Goal: Transaction & Acquisition: Purchase product/service

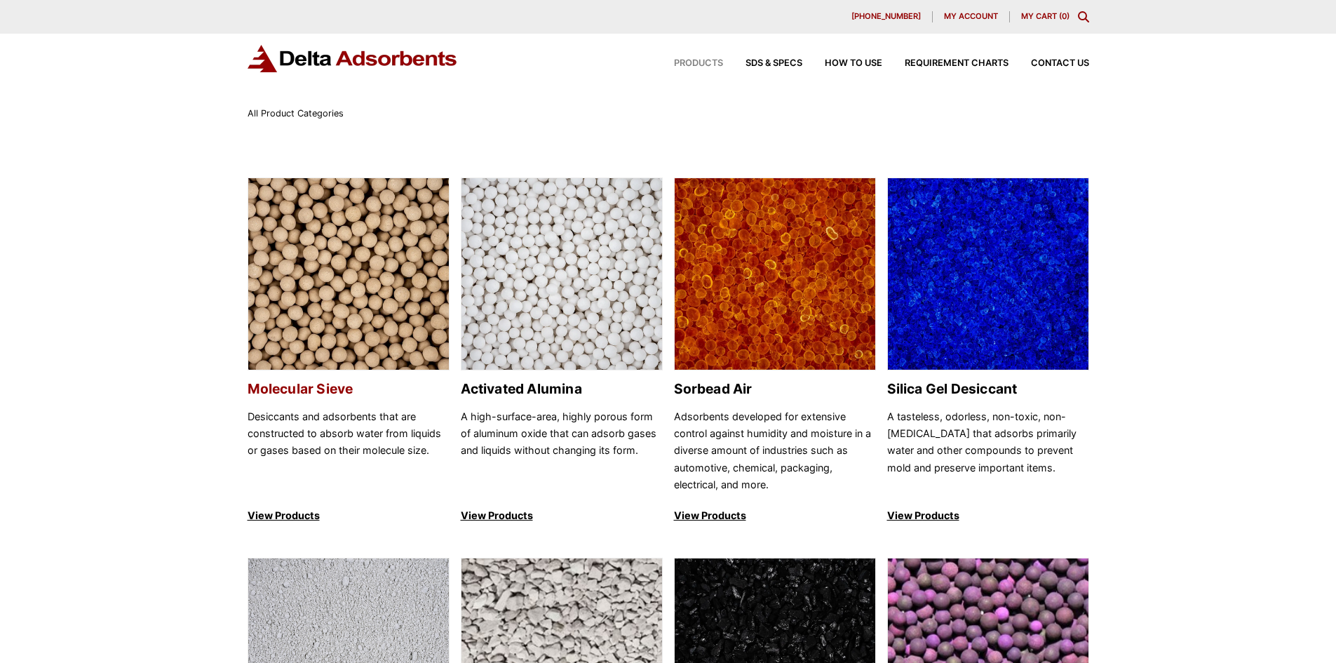
click at [363, 253] on img at bounding box center [348, 274] width 201 height 193
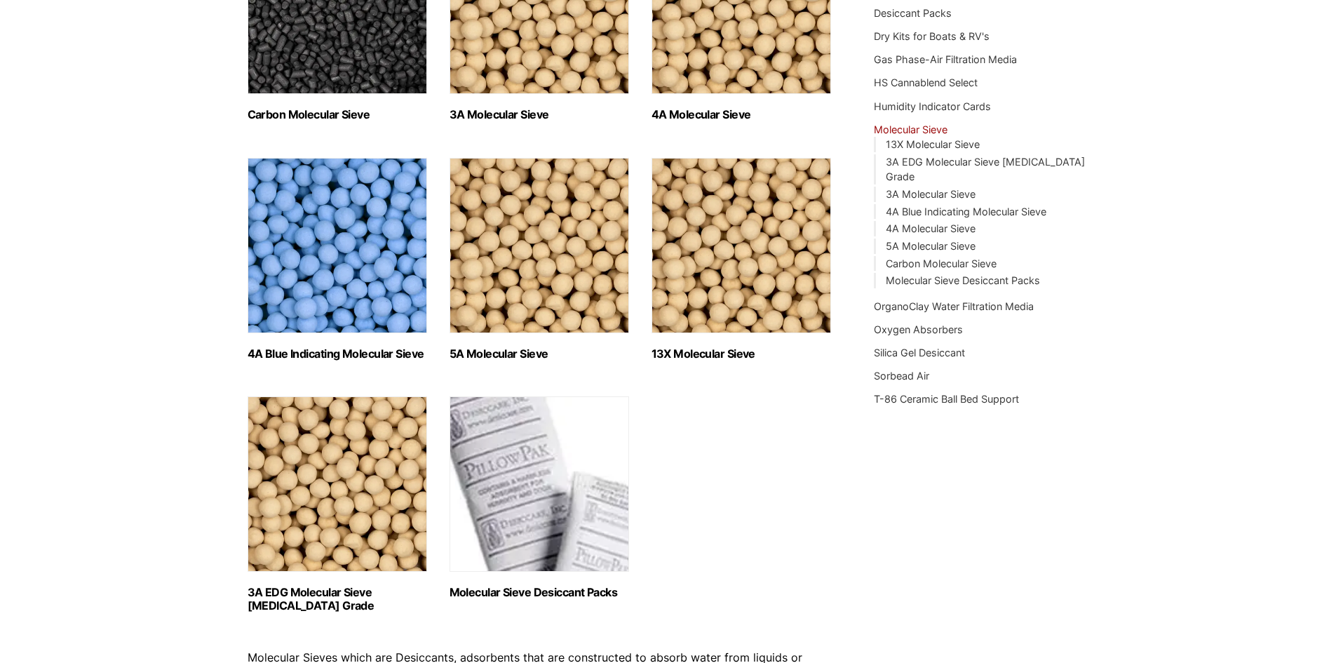
scroll to position [272, 0]
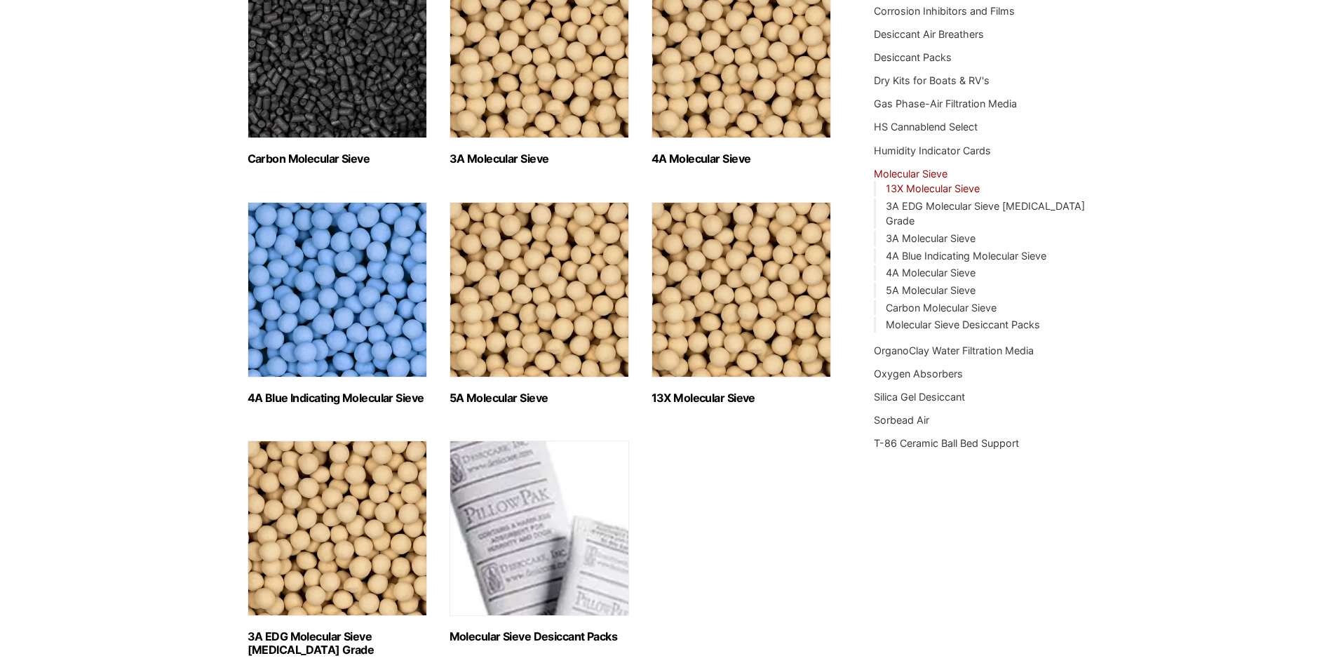
click at [910, 188] on link "13X Molecular Sieve" at bounding box center [933, 188] width 94 height 12
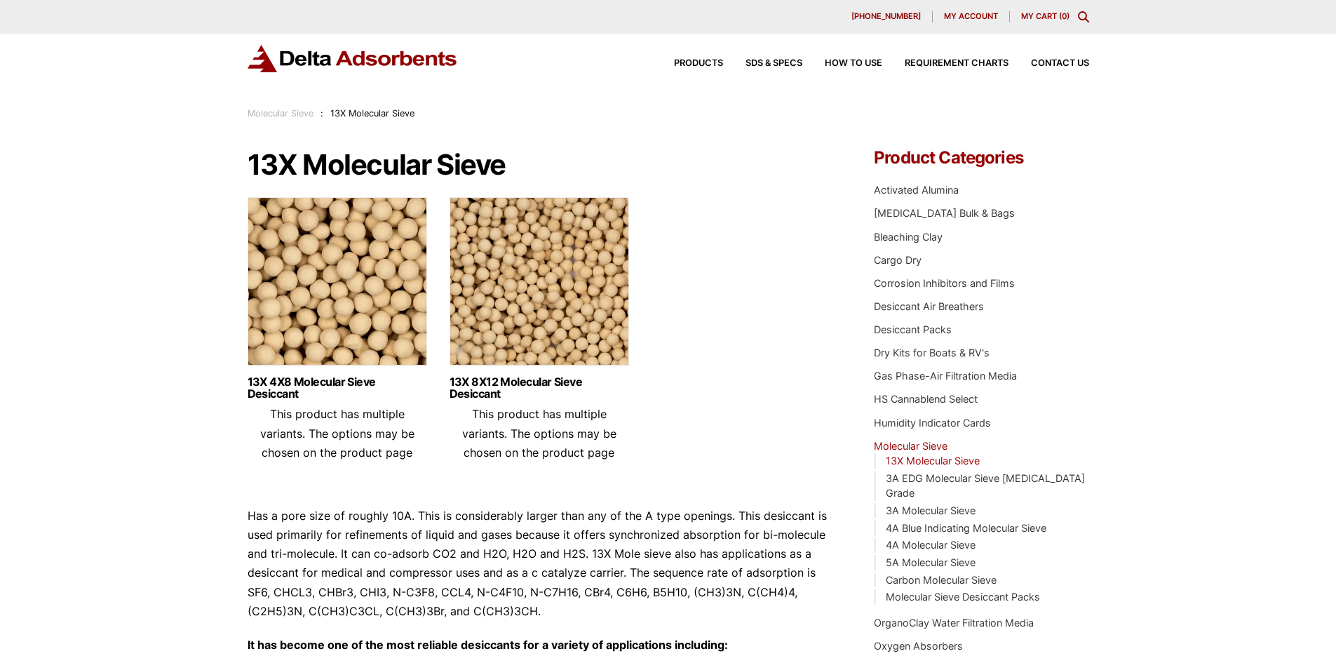
click at [542, 281] on img at bounding box center [540, 284] width 180 height 175
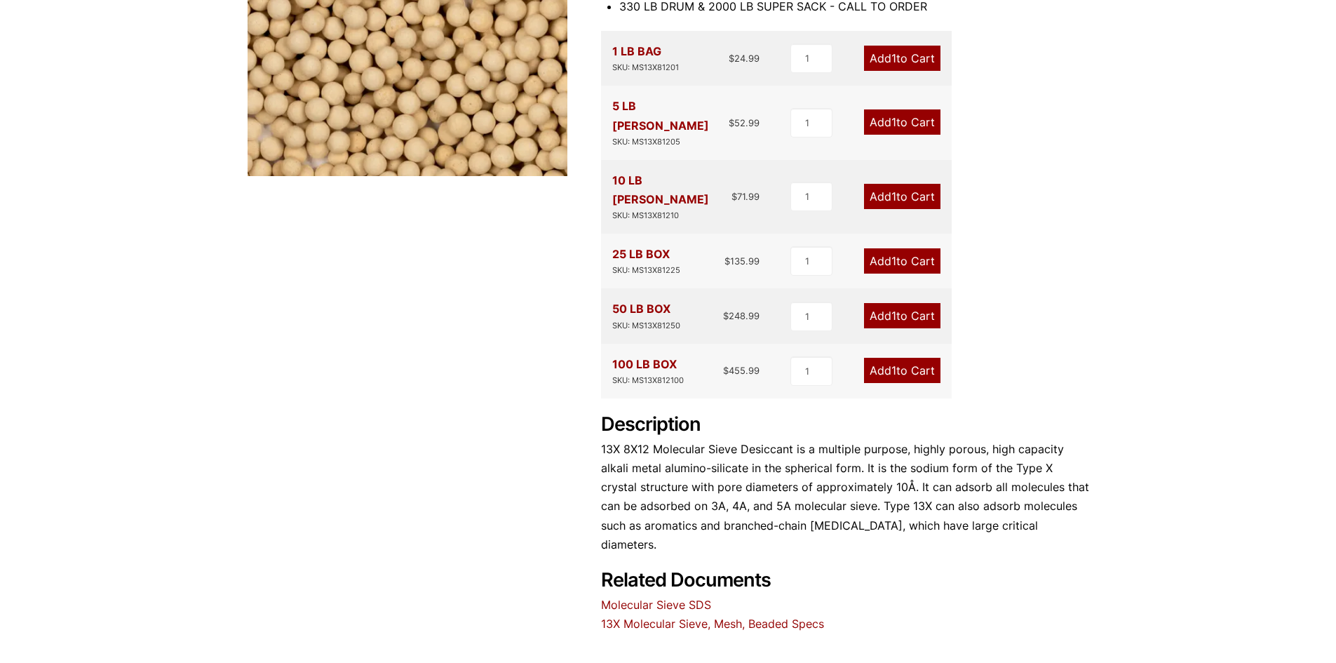
scroll to position [281, 0]
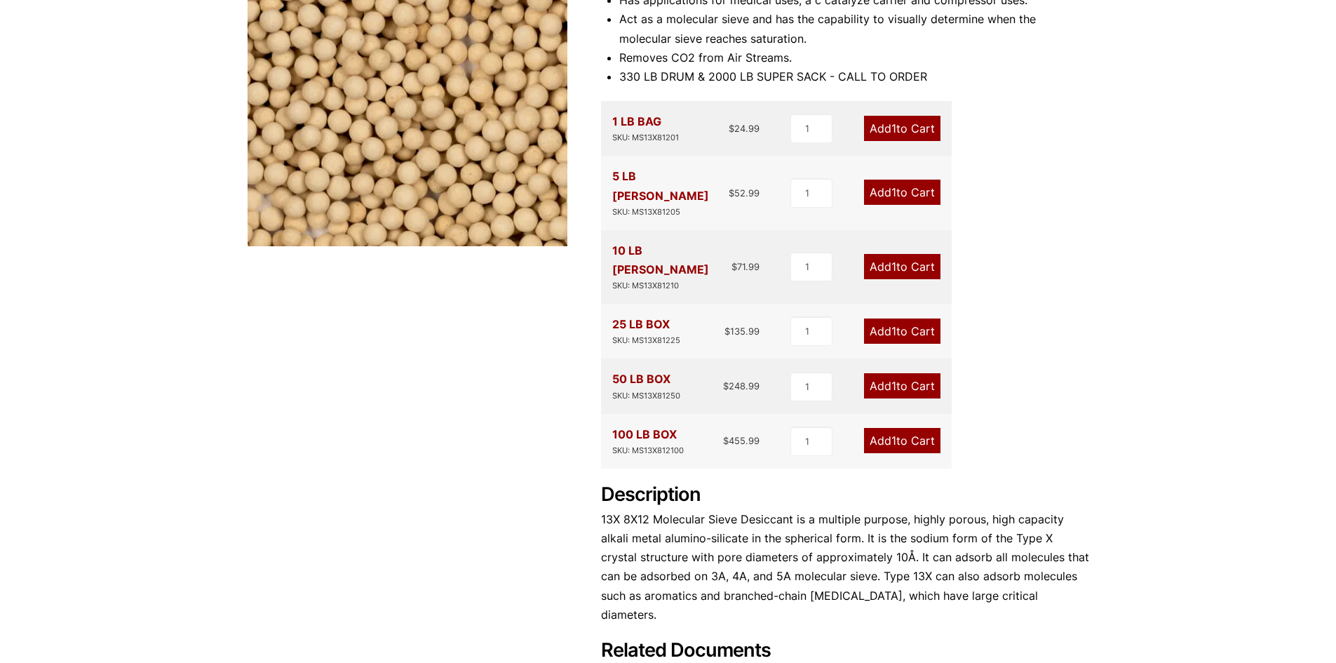
click at [888, 428] on link "Add 1 to Cart" at bounding box center [902, 440] width 76 height 25
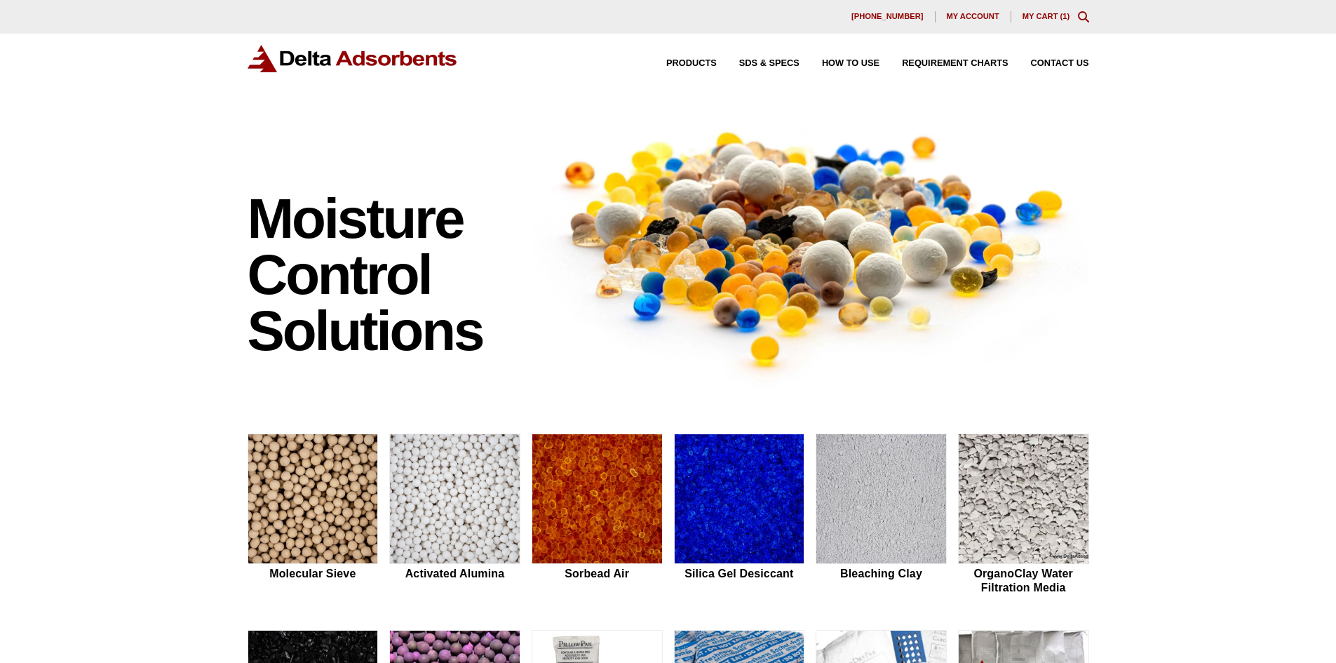
click at [1050, 15] on link "My Cart ( 1 )" at bounding box center [1047, 16] width 48 height 8
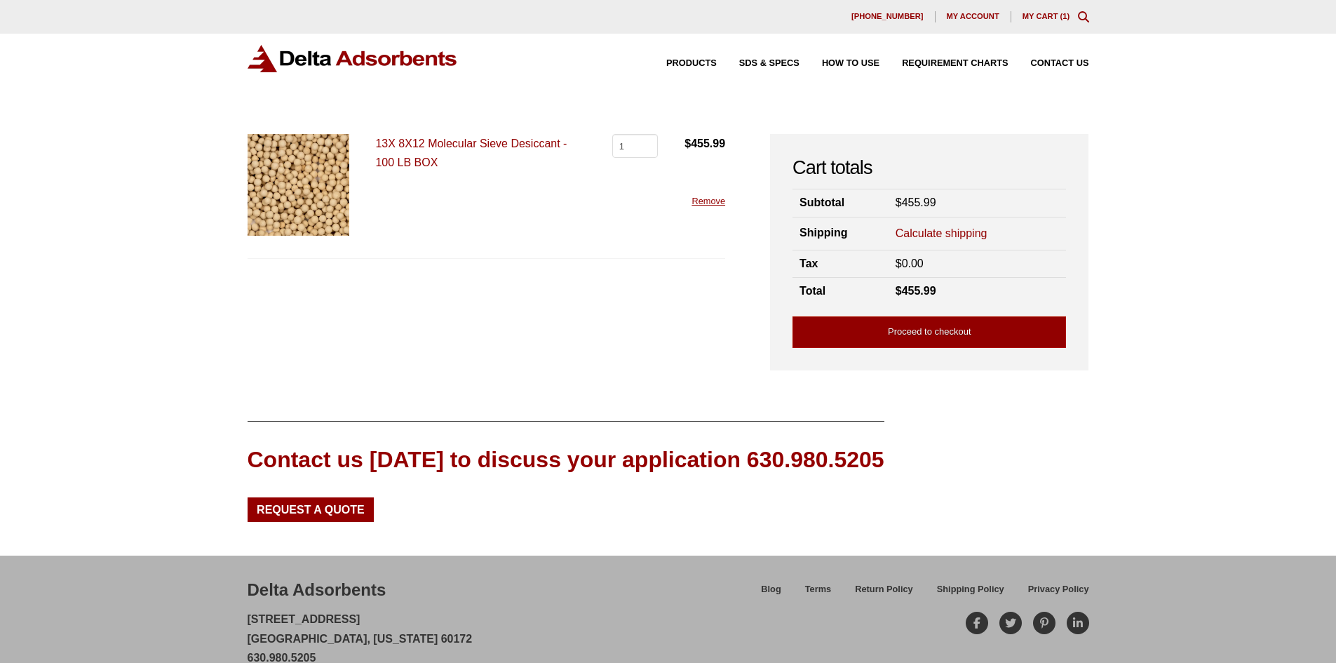
click at [976, 234] on link "Calculate shipping" at bounding box center [942, 233] width 92 height 15
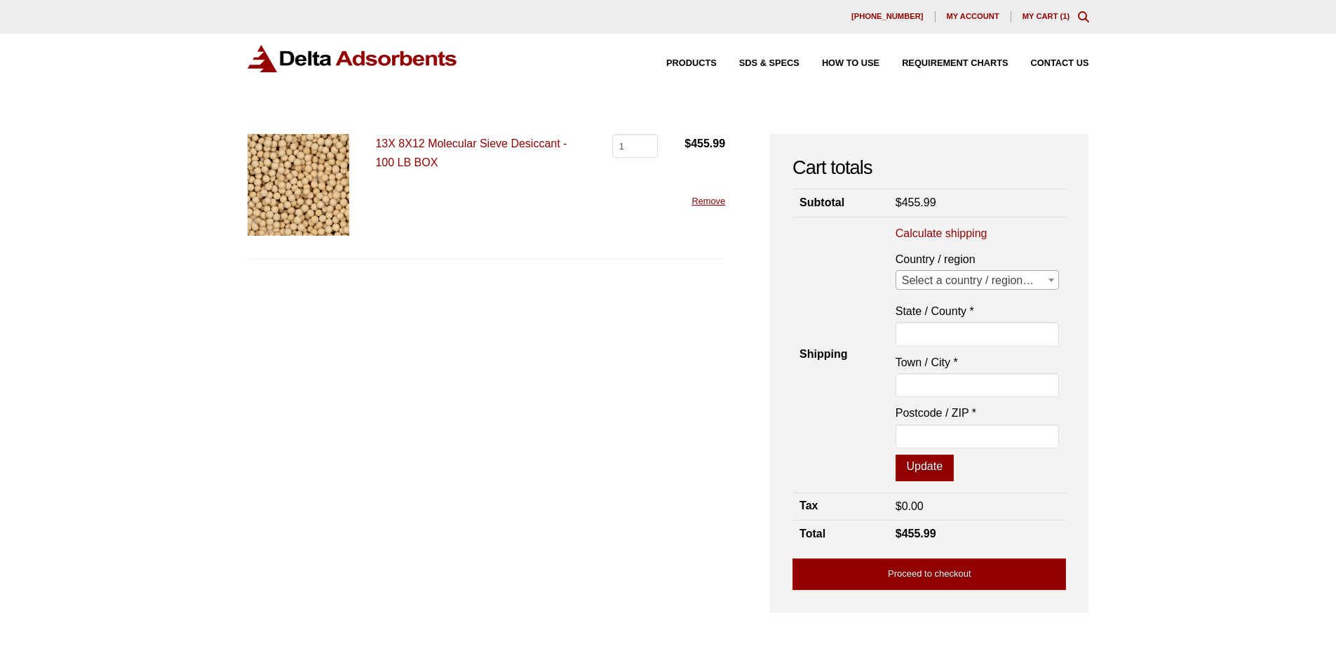
click at [1058, 284] on span at bounding box center [1052, 280] width 14 height 18
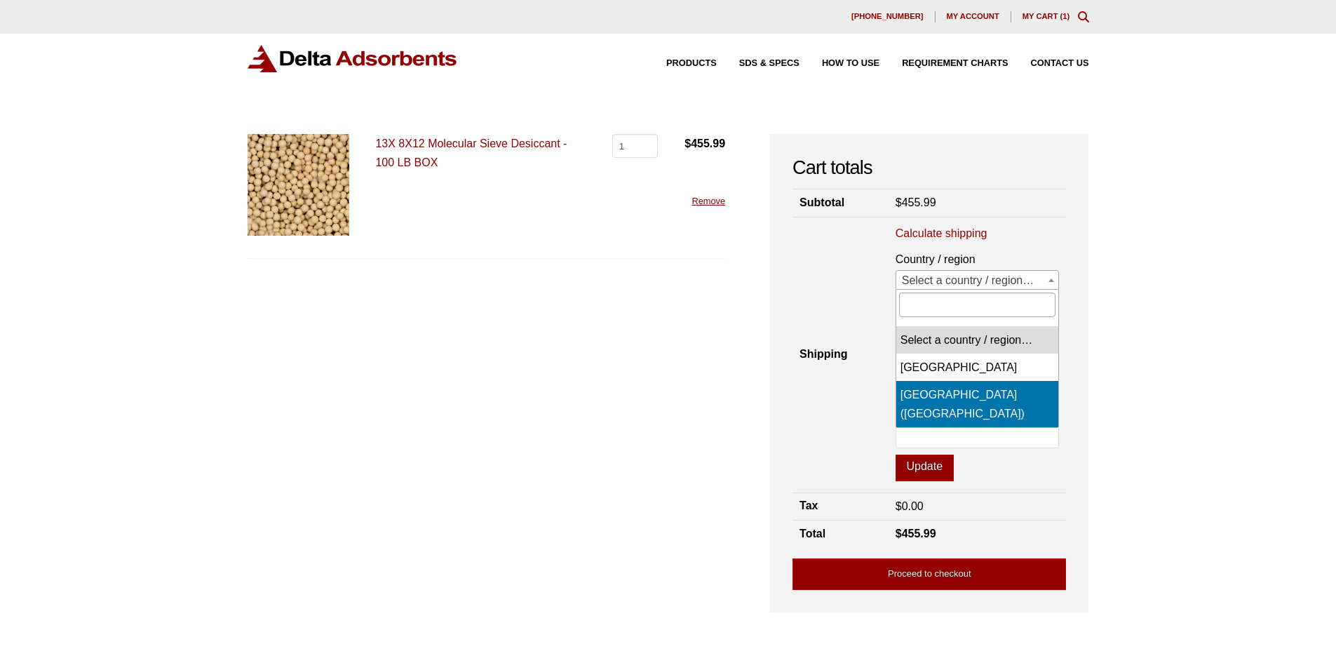
select select "US"
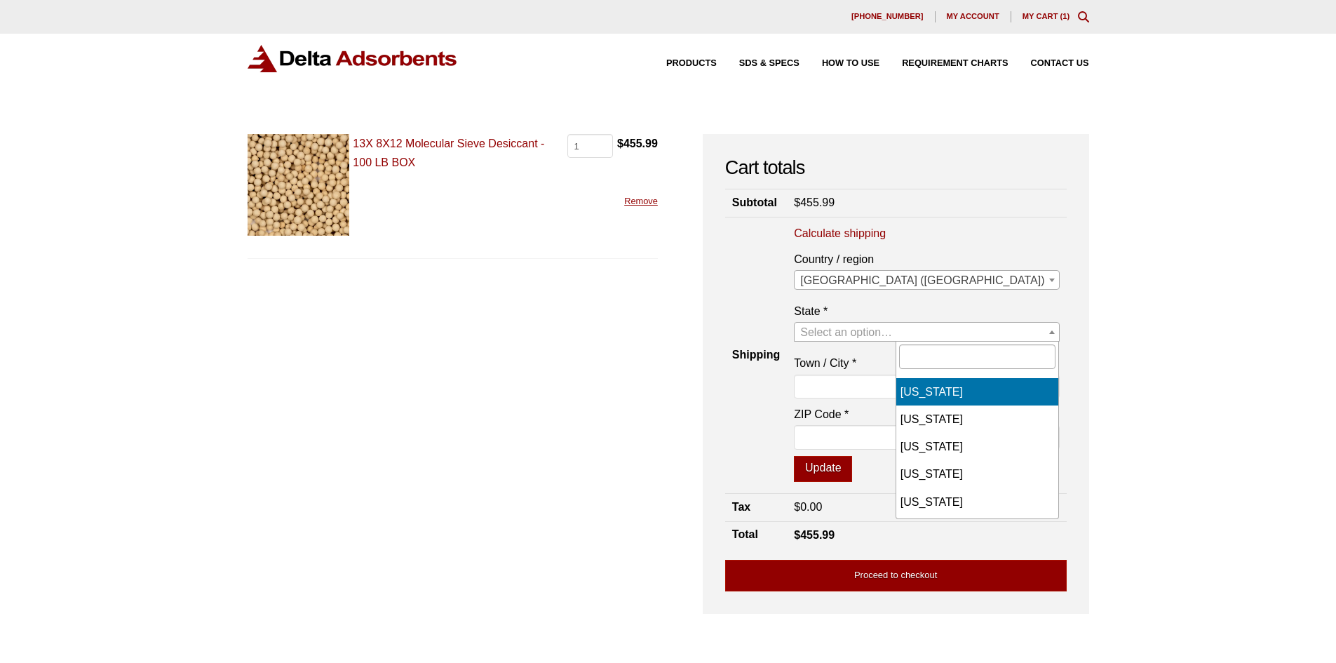
click at [1054, 334] on b at bounding box center [1052, 332] width 6 height 4
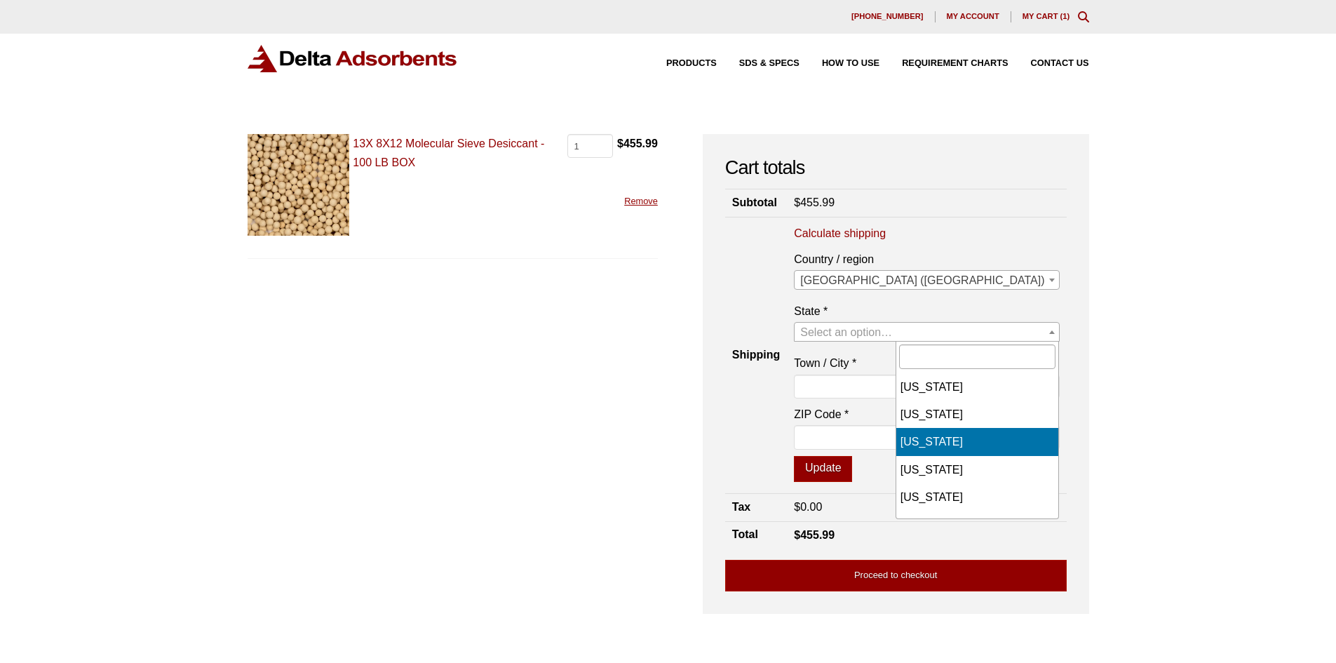
select select "OH"
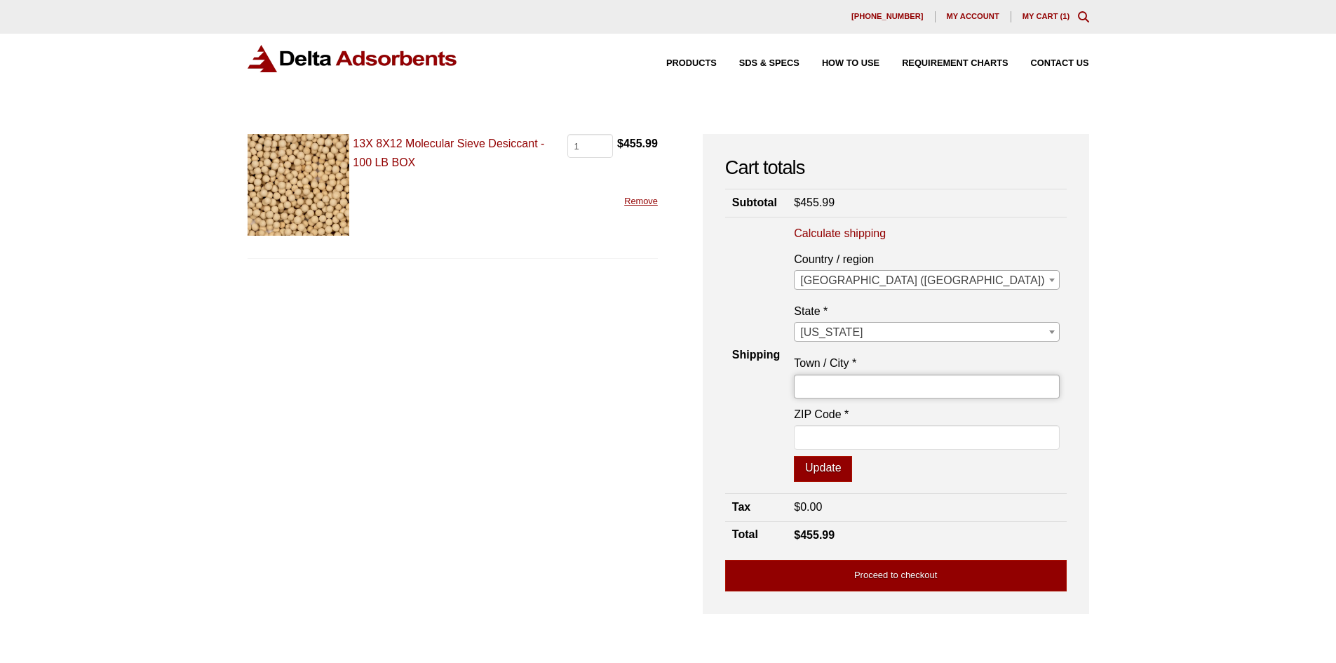
click at [1036, 382] on input "Town / City *" at bounding box center [926, 387] width 265 height 24
type input "Norton"
type input "44203"
click at [852, 474] on button "Update" at bounding box center [823, 469] width 58 height 27
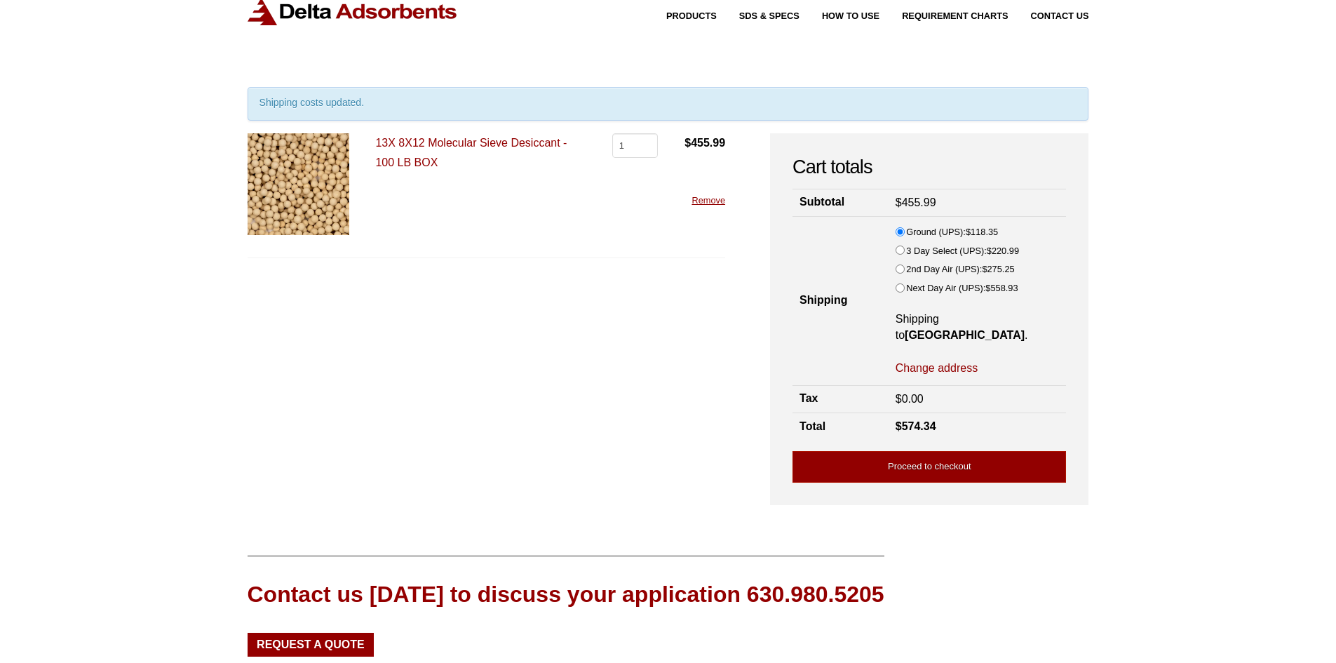
scroll to position [0, 0]
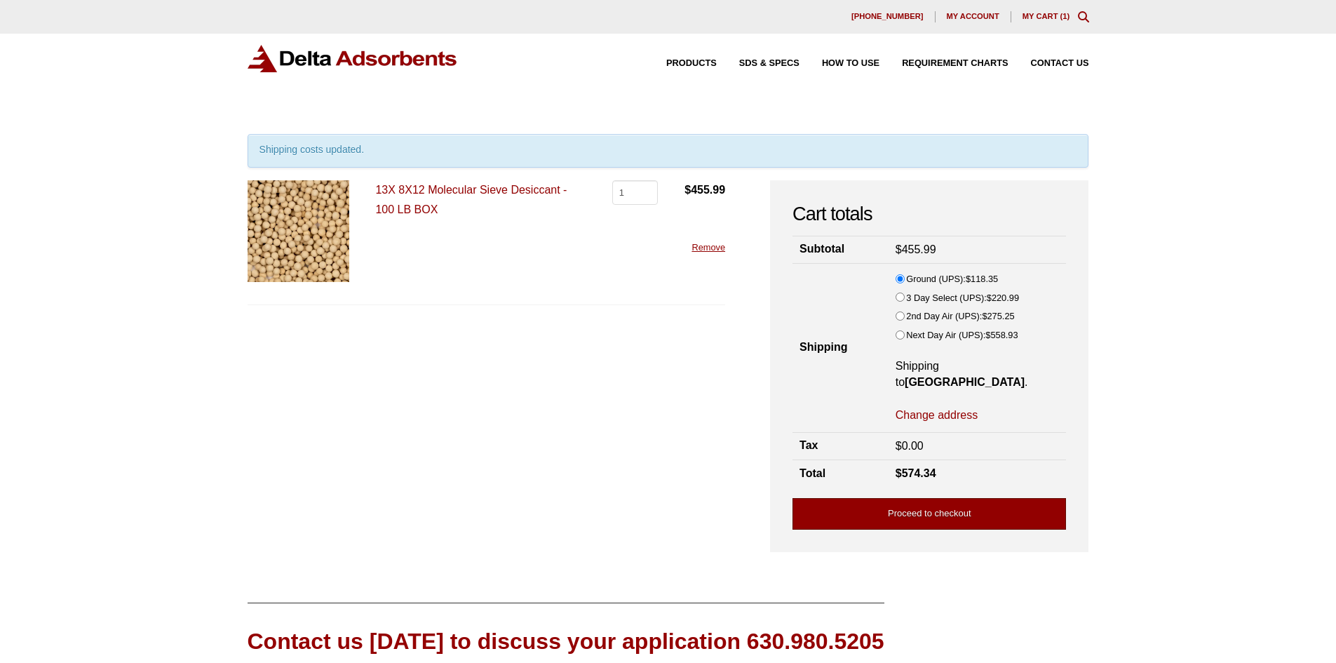
click at [933, 498] on link "Proceed to checkout" at bounding box center [930, 514] width 274 height 32
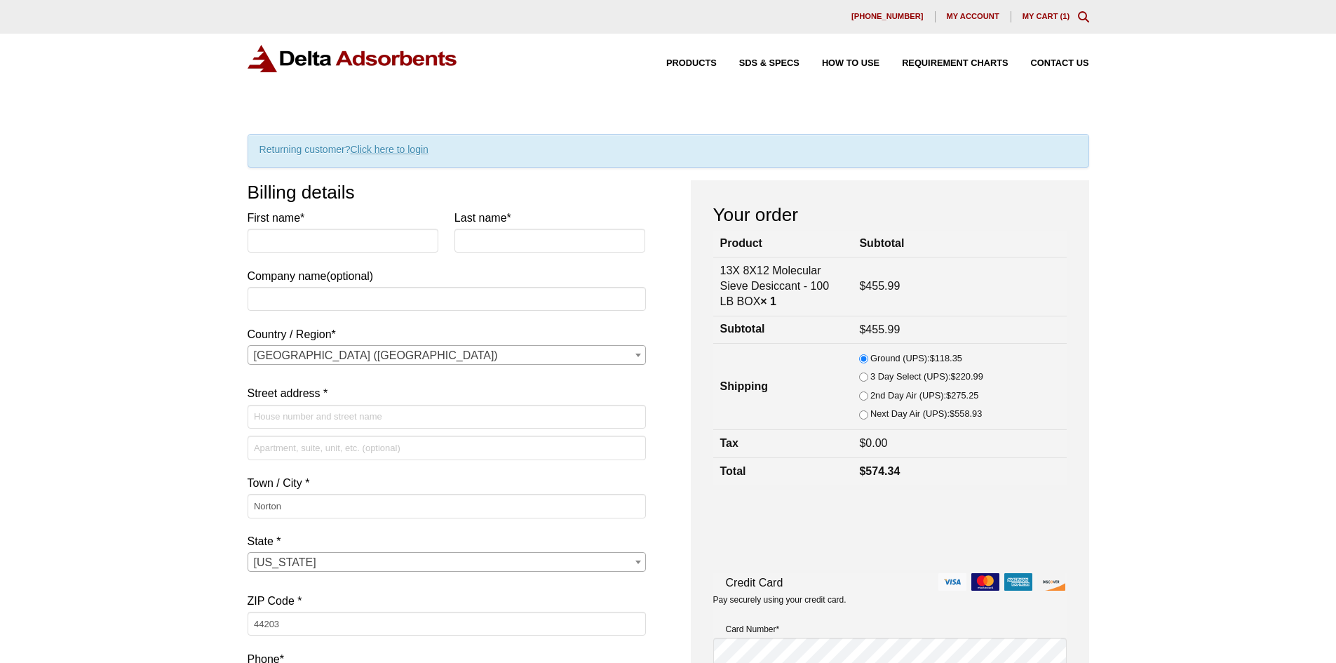
select select "OH"
click at [328, 250] on input "First name *" at bounding box center [344, 241] width 192 height 24
type input "[PERSON_NAME]"
type input "EL Stone"
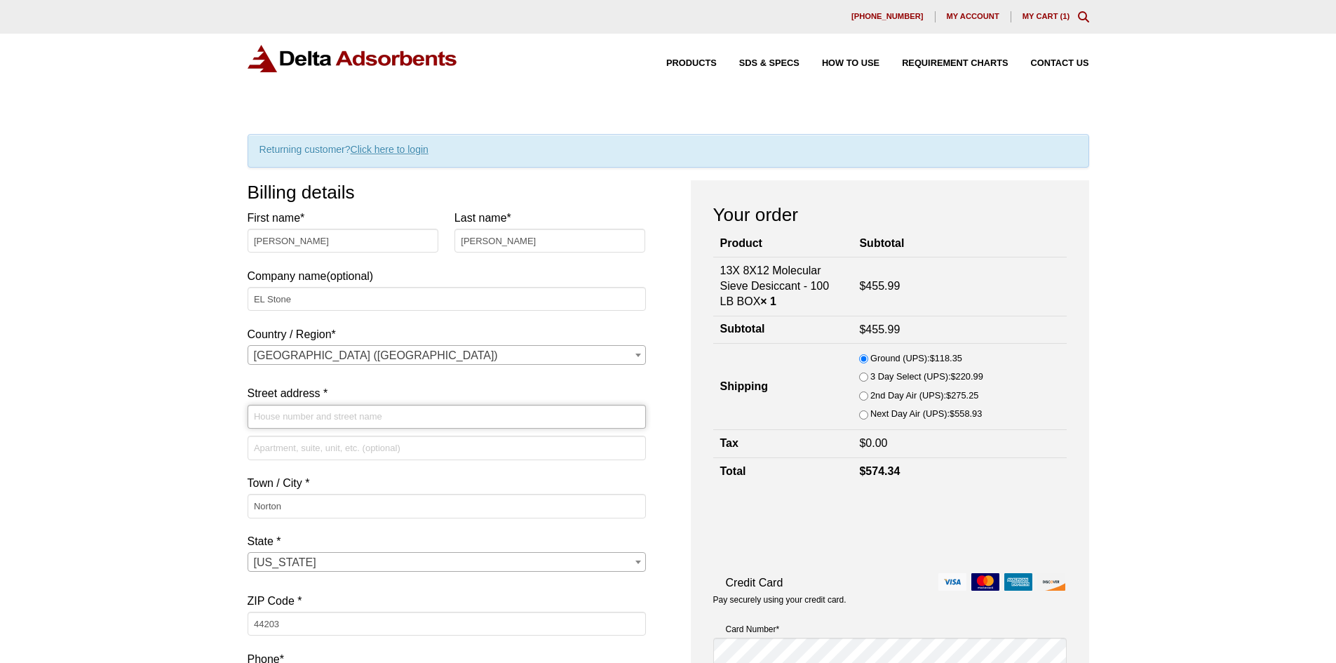
type input "[STREET_ADDRESS]"
type input "3308254565"
type input "[EMAIL_ADDRESS][DOMAIN_NAME]"
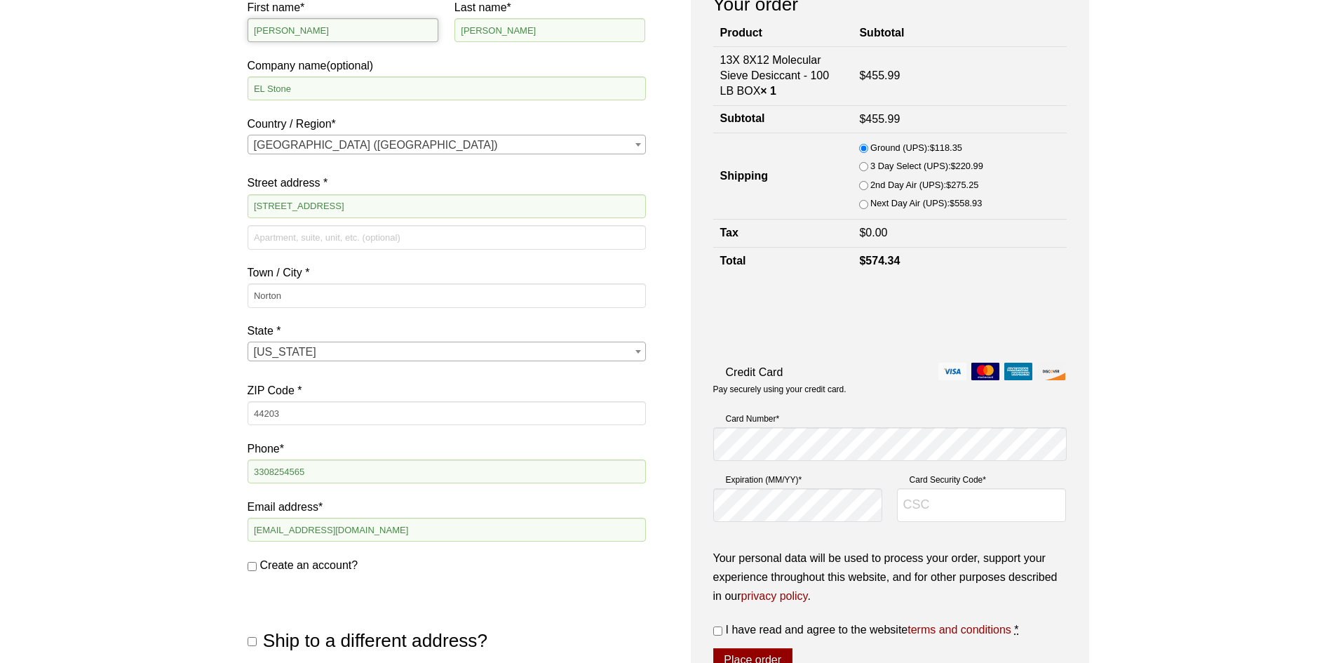
scroll to position [140, 0]
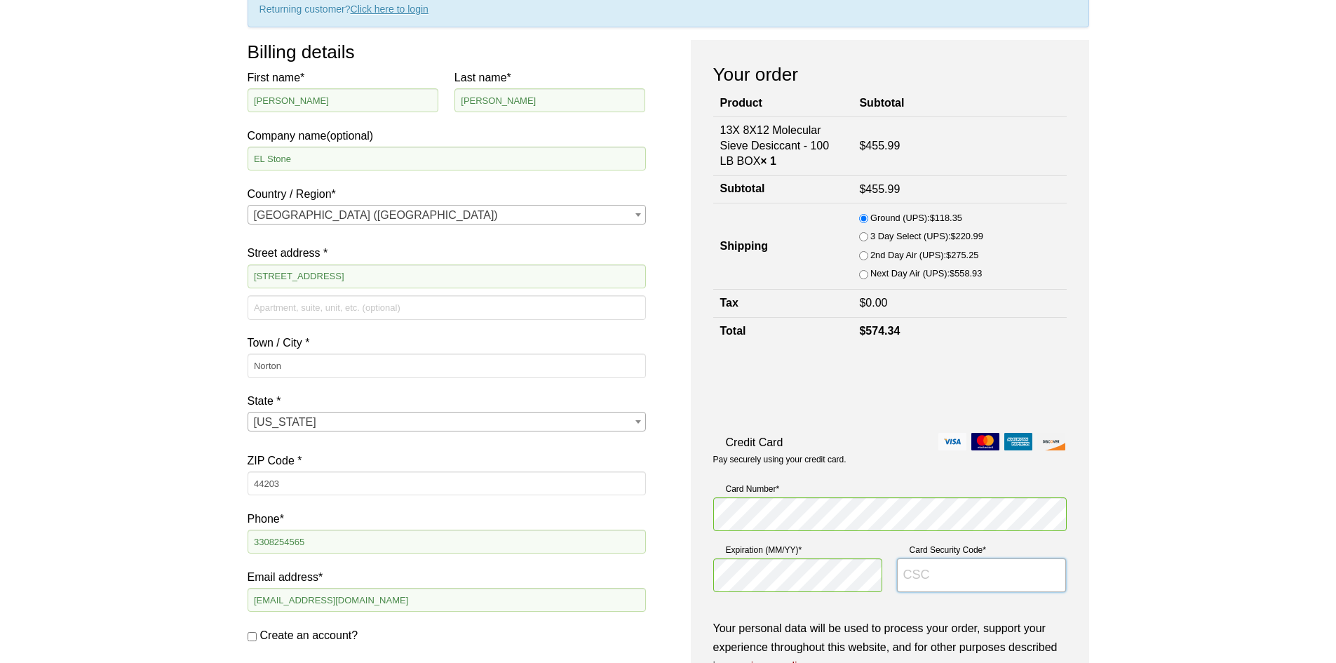
click at [1003, 579] on input "Card Security Code *" at bounding box center [982, 575] width 170 height 34
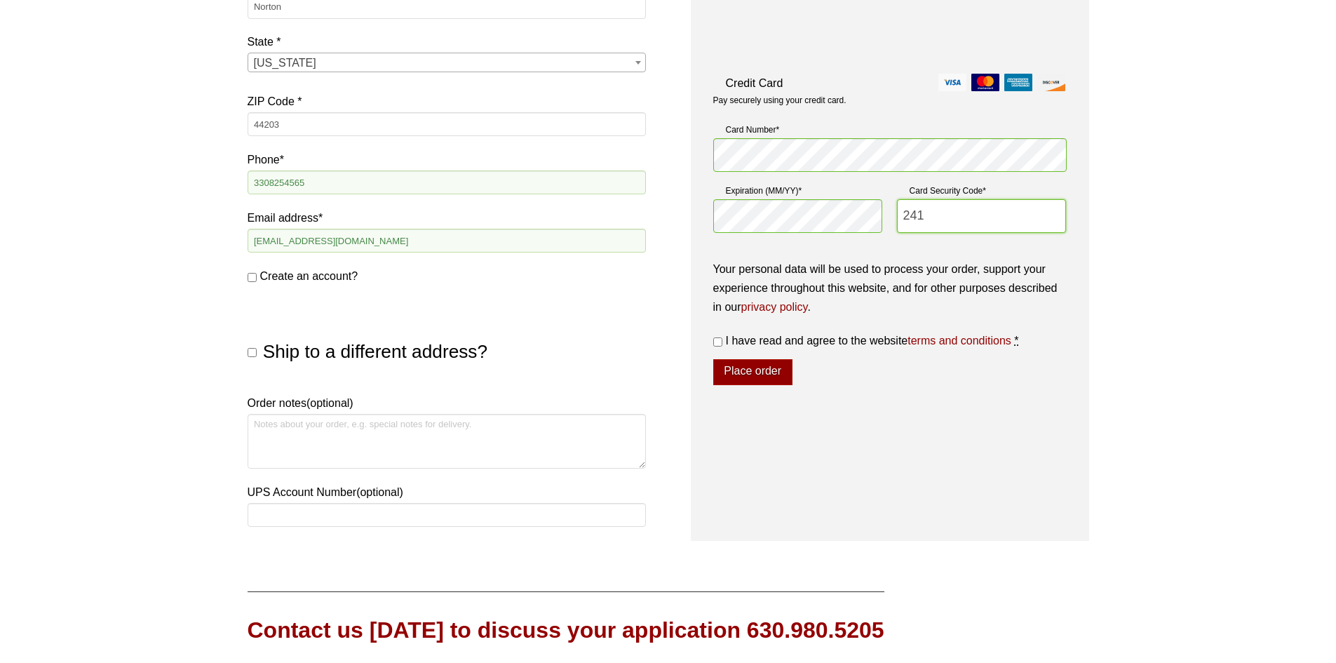
scroll to position [561, 0]
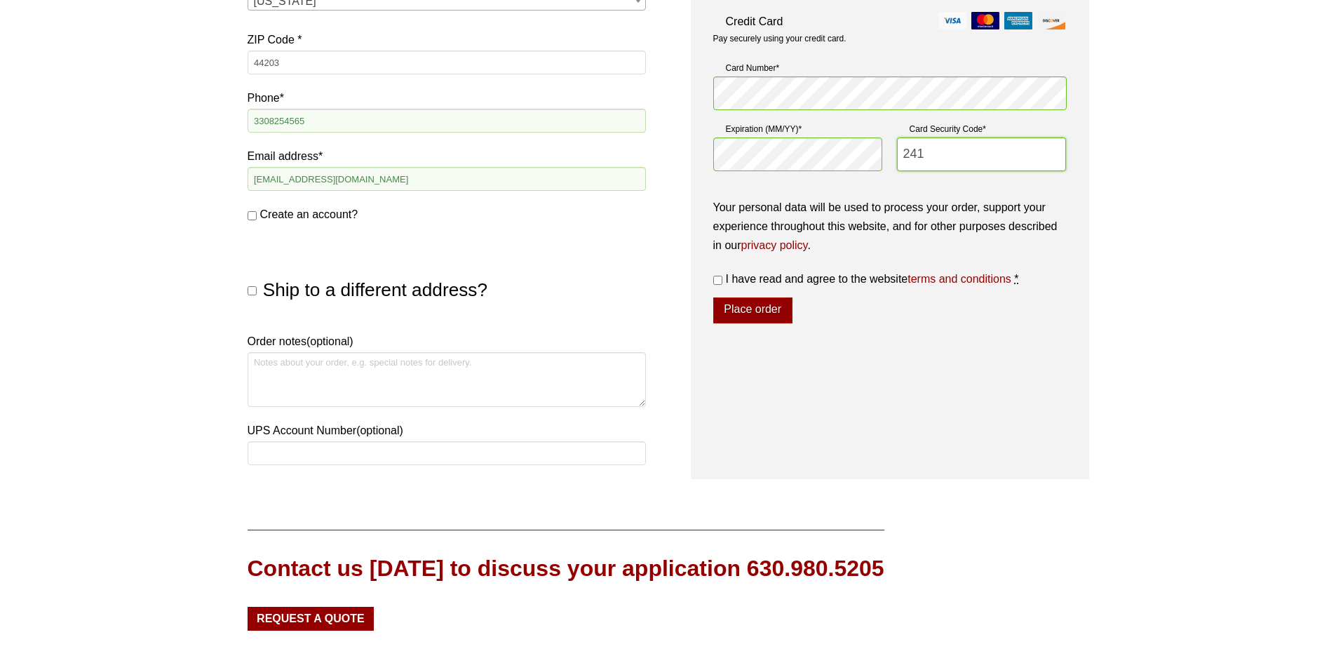
type input "241"
click at [720, 280] on input "I have read and agree to the website terms and conditions *" at bounding box center [717, 280] width 9 height 9
checkbox input "true"
click at [777, 314] on button "Place order" at bounding box center [752, 310] width 79 height 27
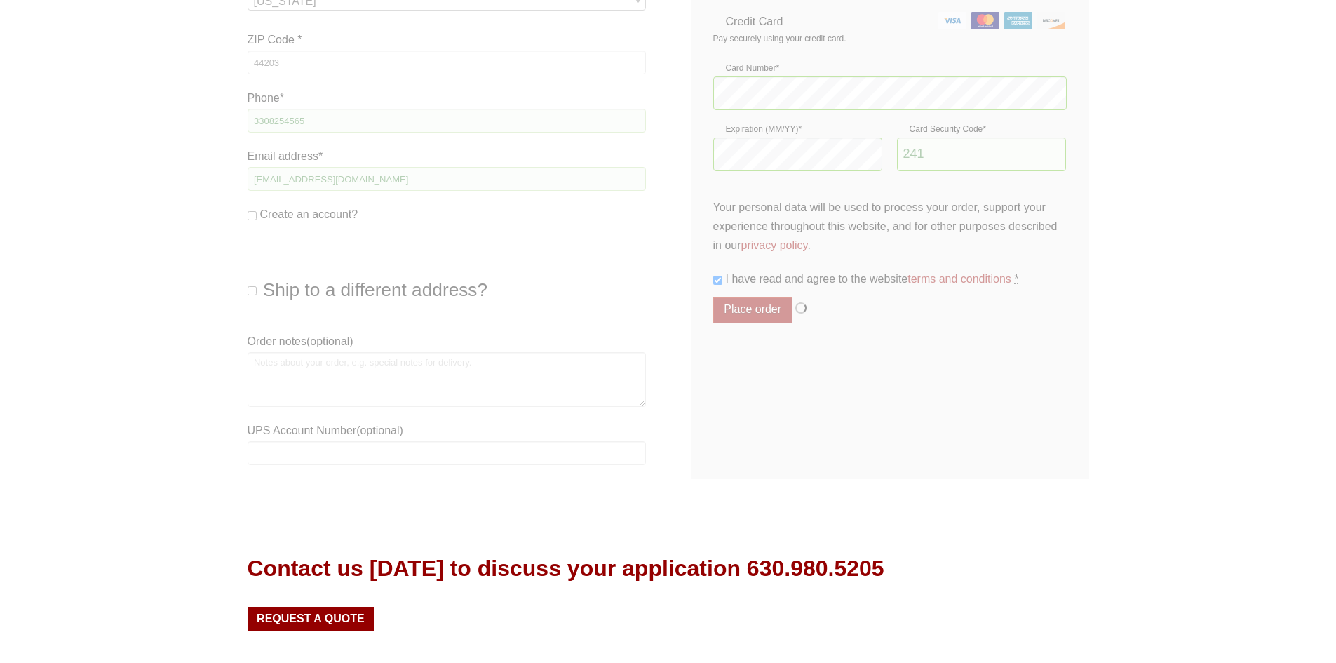
scroll to position [201, 0]
